Goal: Navigation & Orientation: Understand site structure

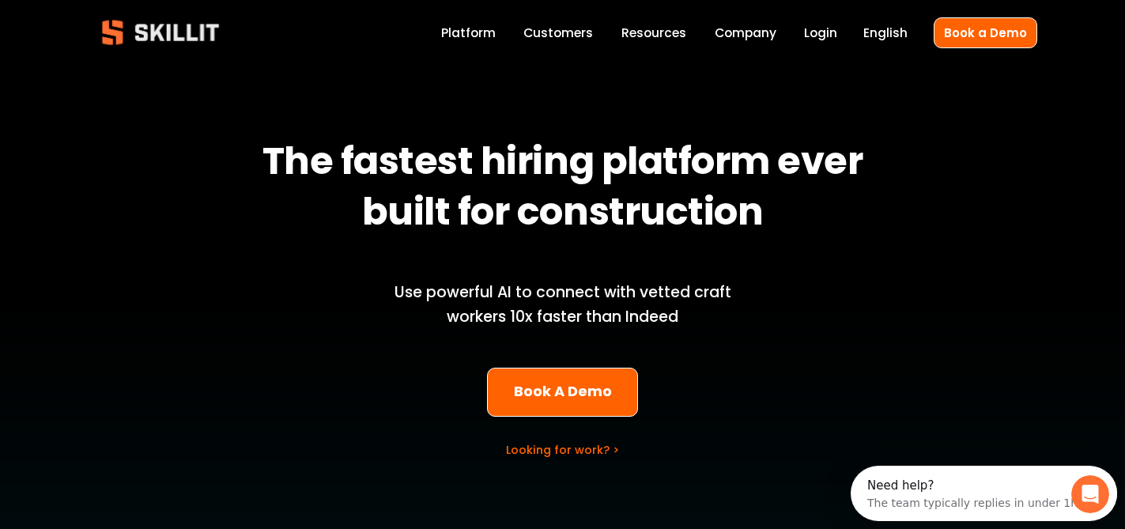
click at [186, 32] on img at bounding box center [161, 32] width 144 height 47
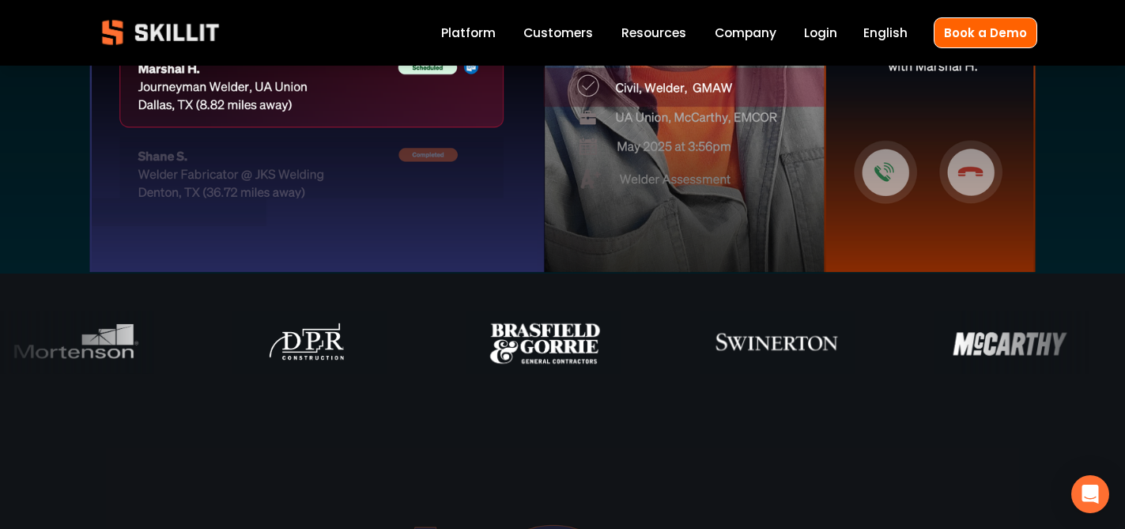
scroll to position [785, 0]
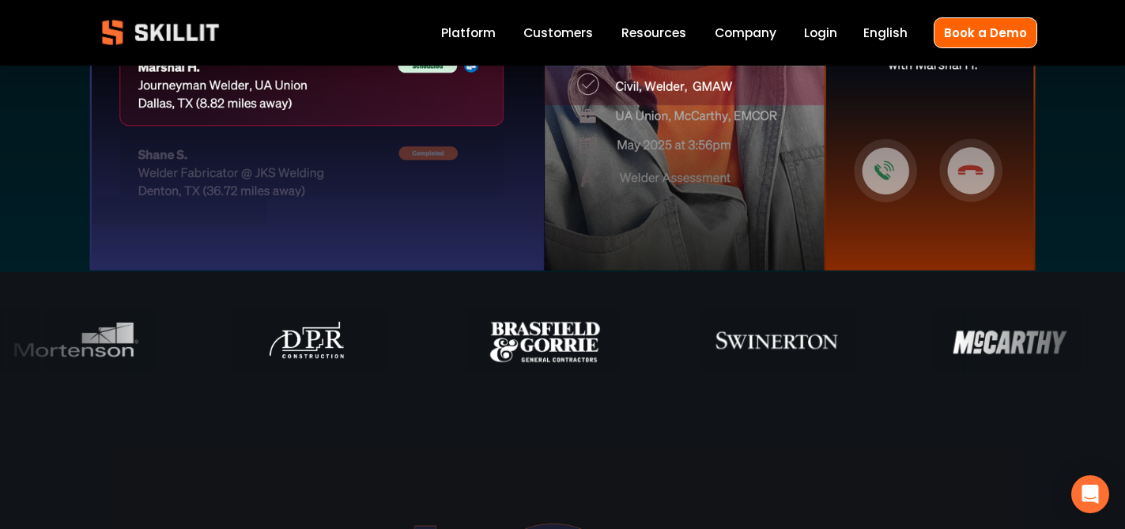
click at [472, 33] on link "Platform" at bounding box center [468, 32] width 55 height 21
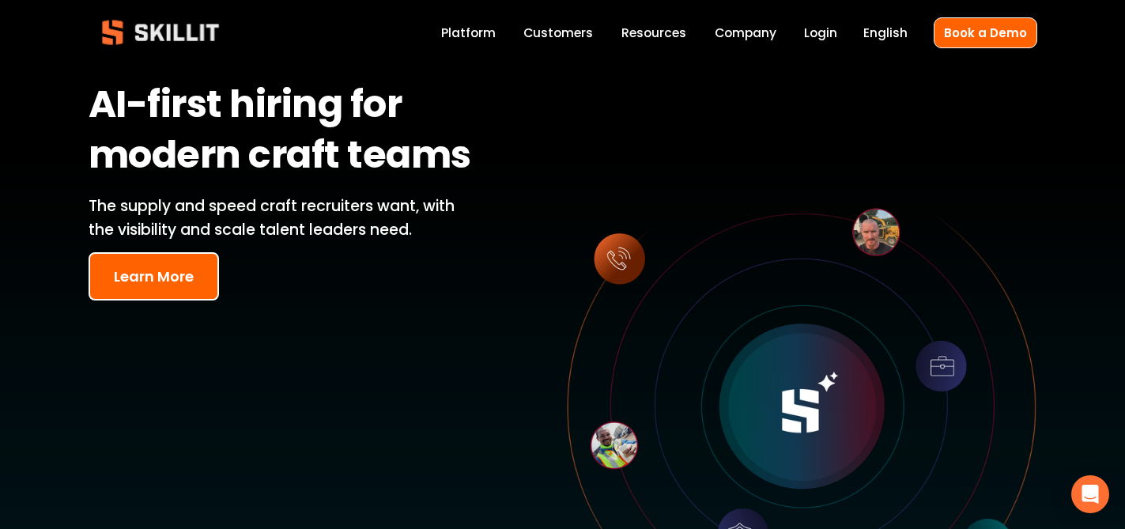
scroll to position [48, 0]
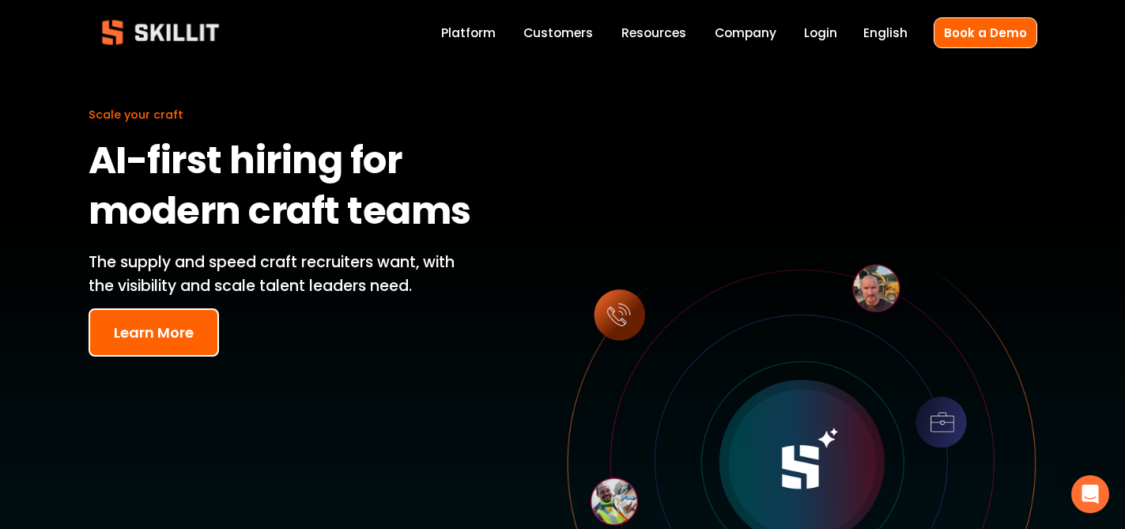
click at [134, 316] on button "Learn More" at bounding box center [154, 332] width 130 height 48
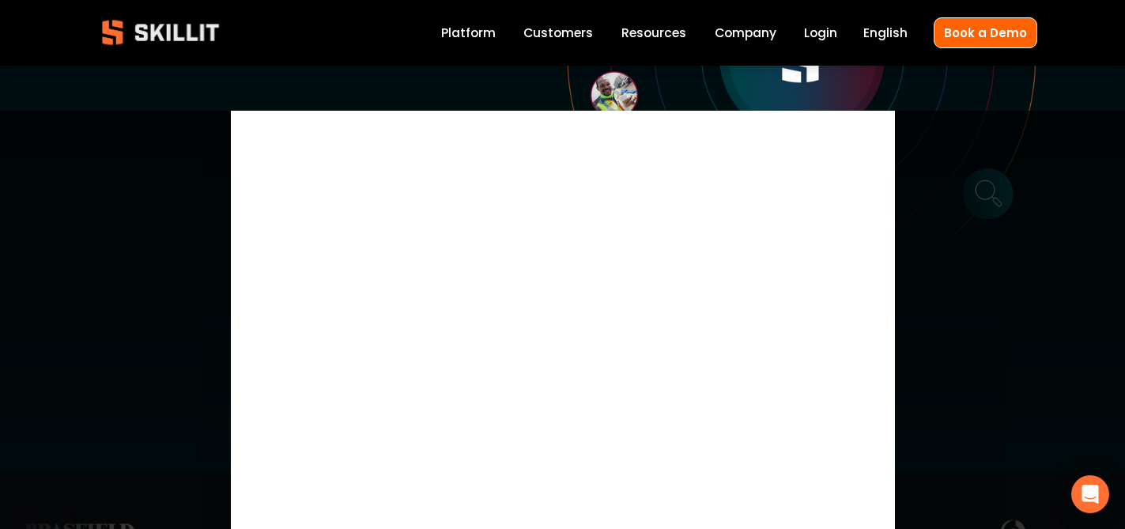
scroll to position [631, 0]
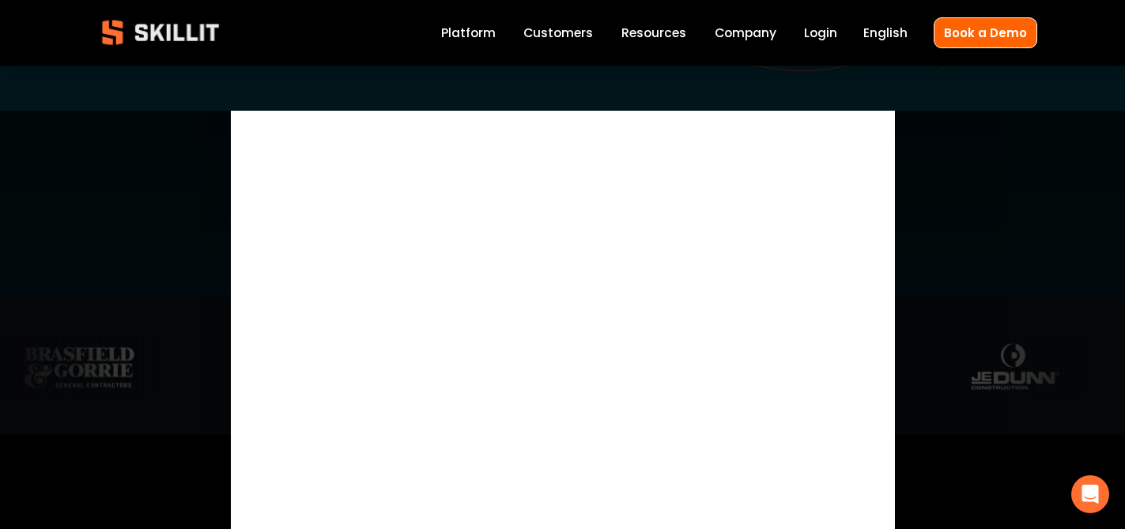
click at [1004, 135] on div "×" at bounding box center [562, 375] width 1125 height 529
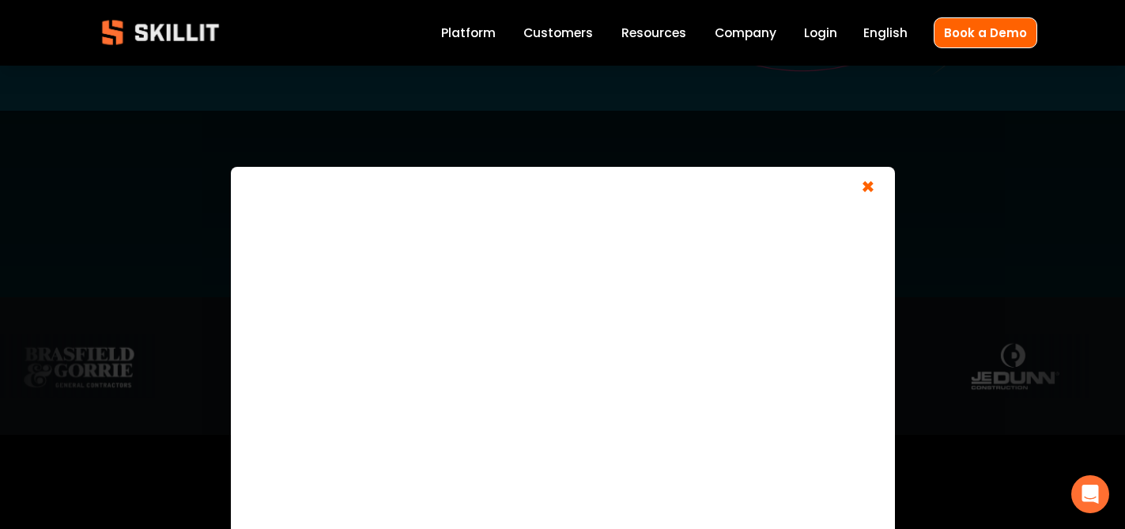
click at [857, 187] on span "×" at bounding box center [868, 189] width 30 height 29
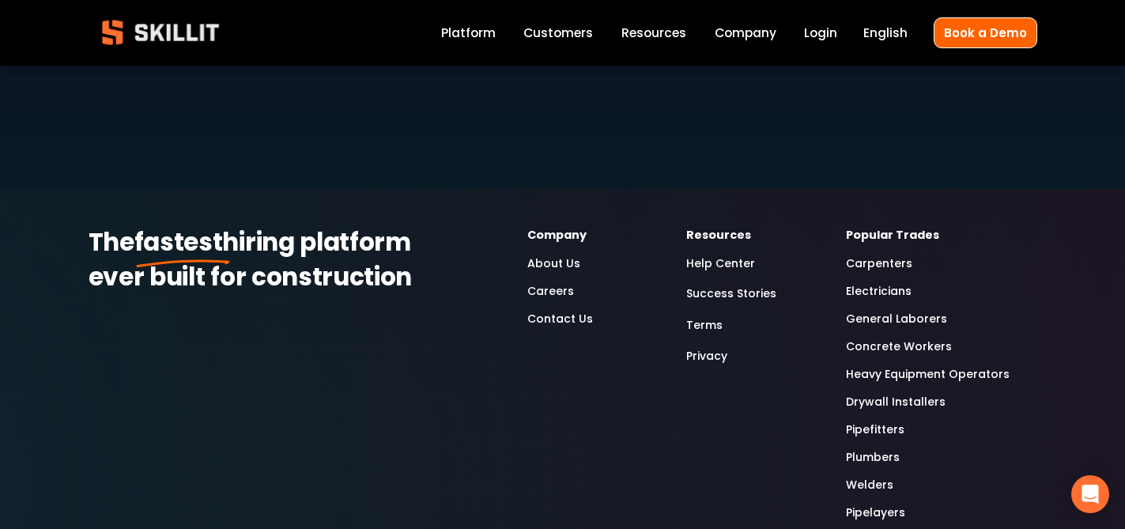
scroll to position [4565, 0]
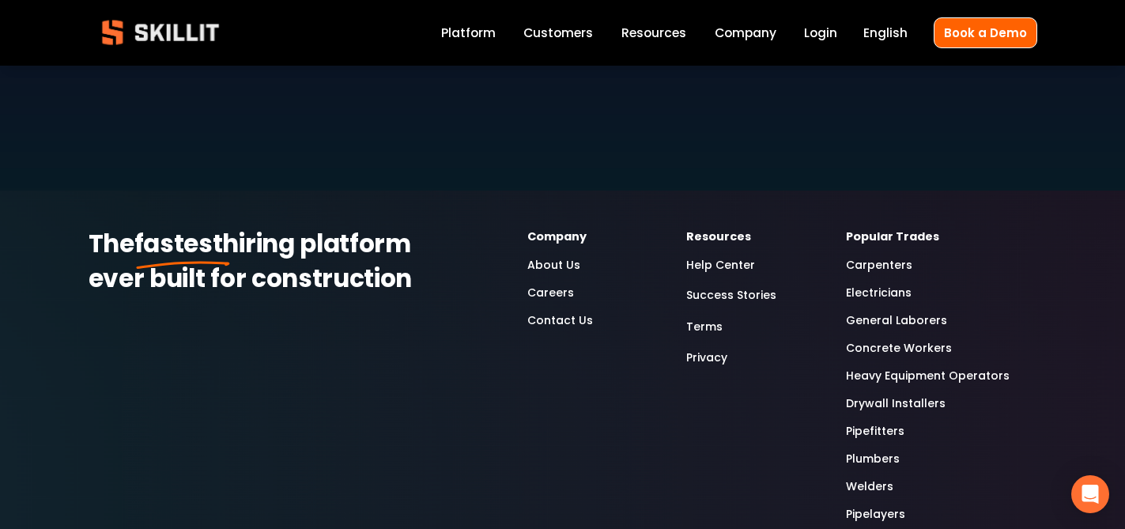
click at [763, 32] on link "Company" at bounding box center [745, 32] width 62 height 21
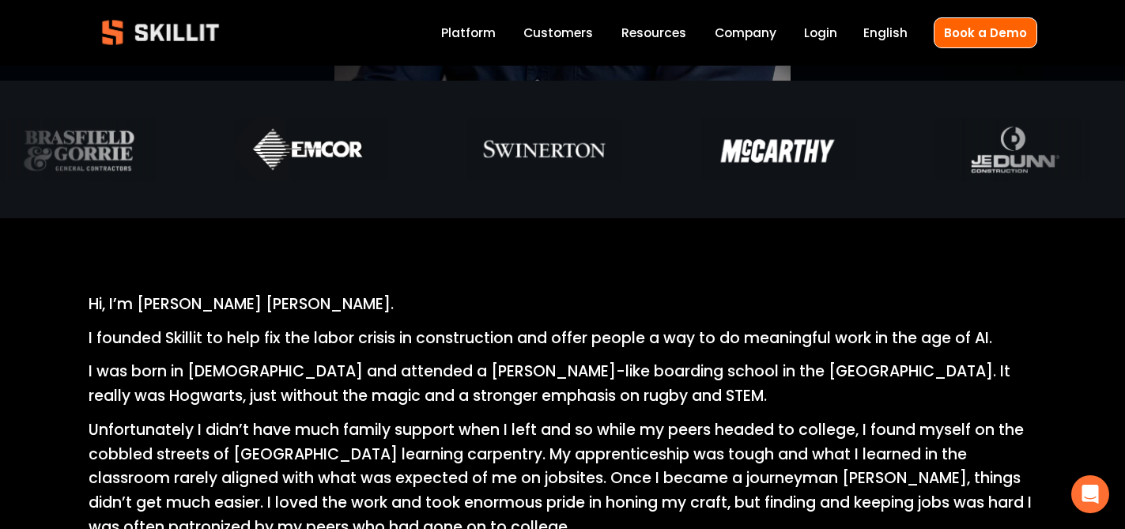
scroll to position [543, 0]
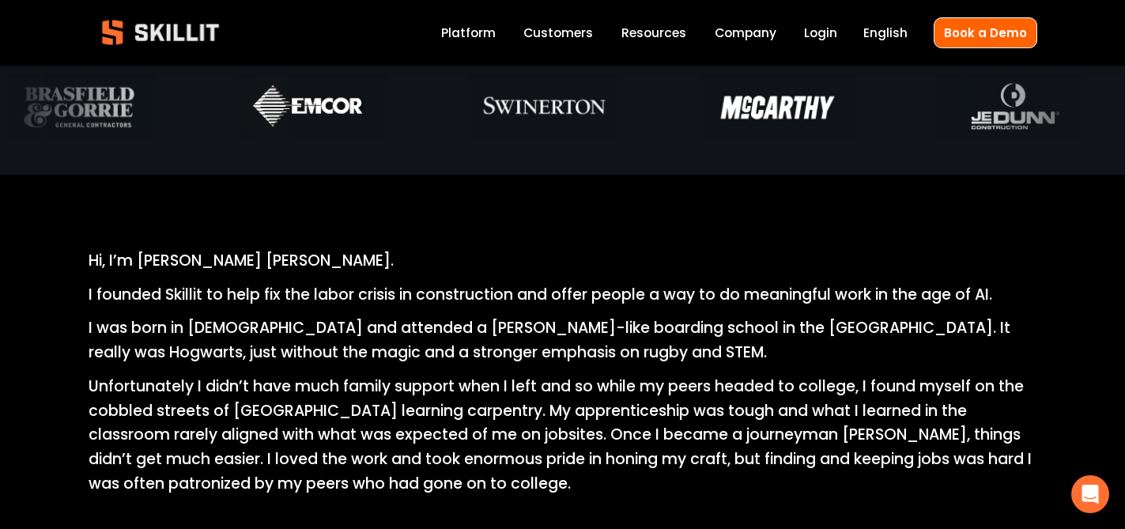
click at [482, 32] on link "Platform" at bounding box center [468, 32] width 55 height 21
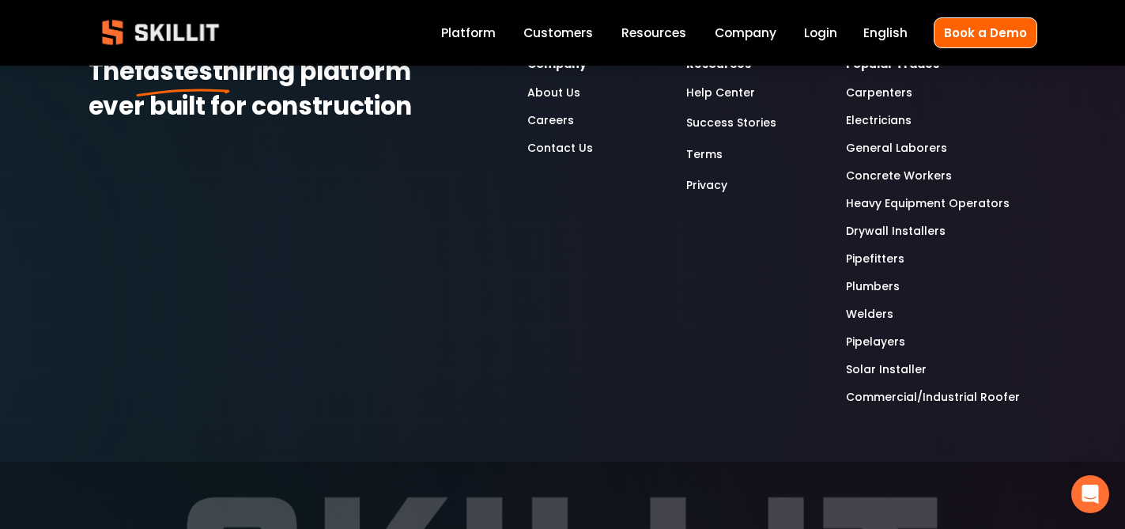
scroll to position [4949, 0]
